Goal: Task Accomplishment & Management: Manage account settings

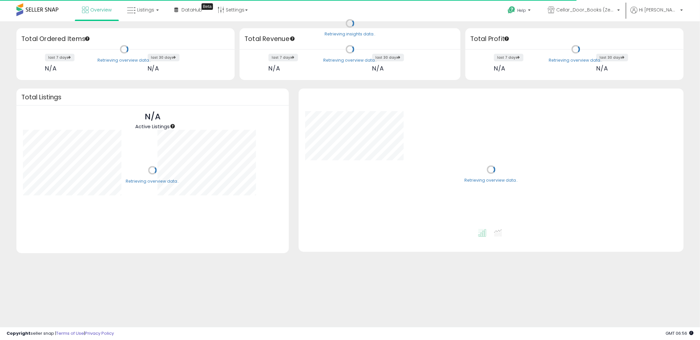
click at [676, 3] on ul "Help Contact Support Search Knowledge Hub Request a Feature Zentra LLC Zentra L…" at bounding box center [592, 10] width 185 height 21
click at [674, 10] on span "Hi [PERSON_NAME]" at bounding box center [658, 10] width 39 height 7
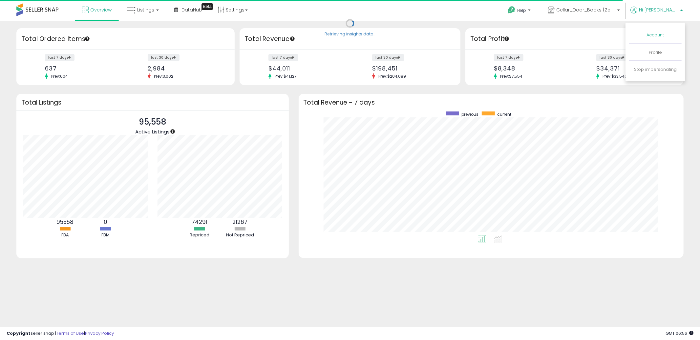
scroll to position [124, 372]
click at [657, 36] on link "Account" at bounding box center [655, 35] width 17 height 6
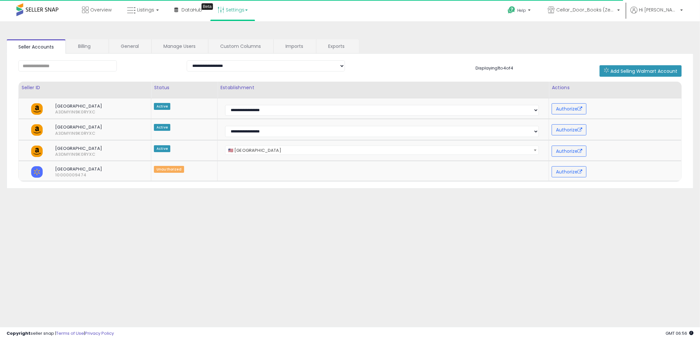
click at [233, 3] on link "Settings" at bounding box center [233, 10] width 40 height 20
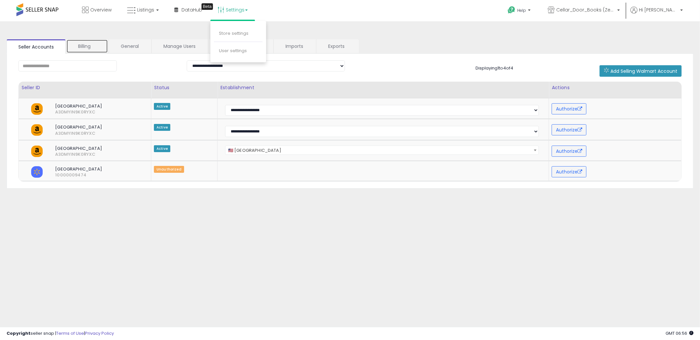
click at [90, 52] on link "Billing" at bounding box center [87, 46] width 42 height 14
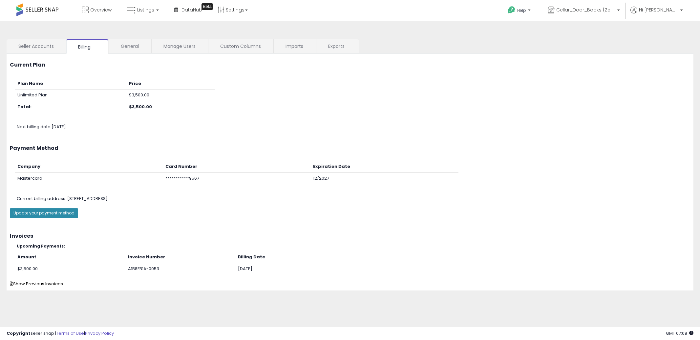
click at [63, 213] on button "Update your payment method" at bounding box center [44, 213] width 68 height 10
